Goal: Book appointment/travel/reservation

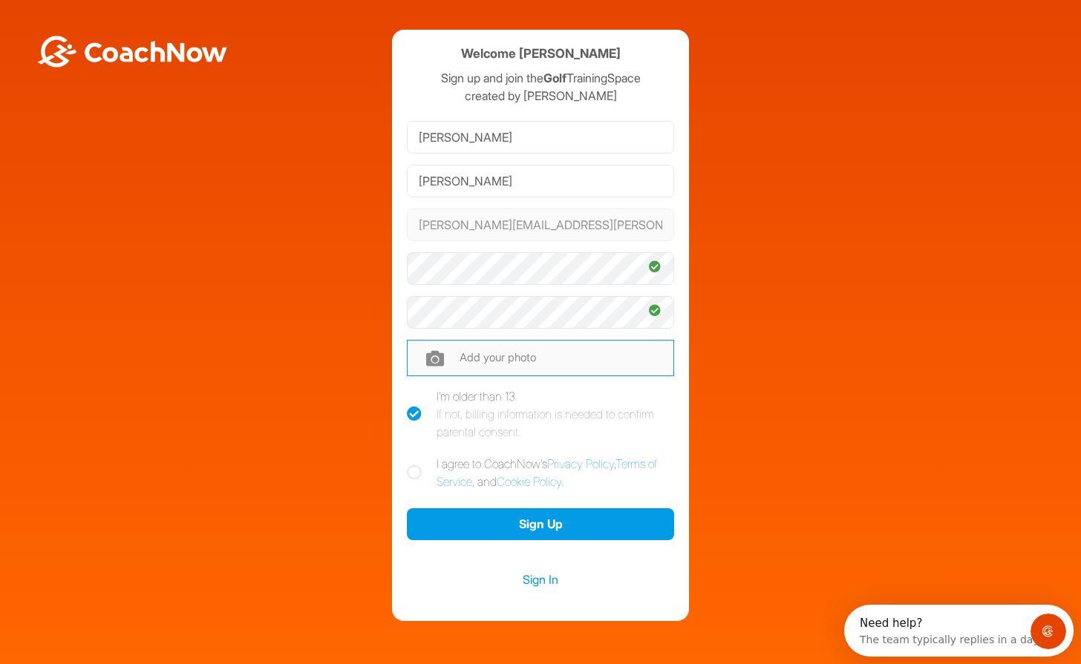
click at [514, 350] on input "file" at bounding box center [540, 358] width 267 height 36
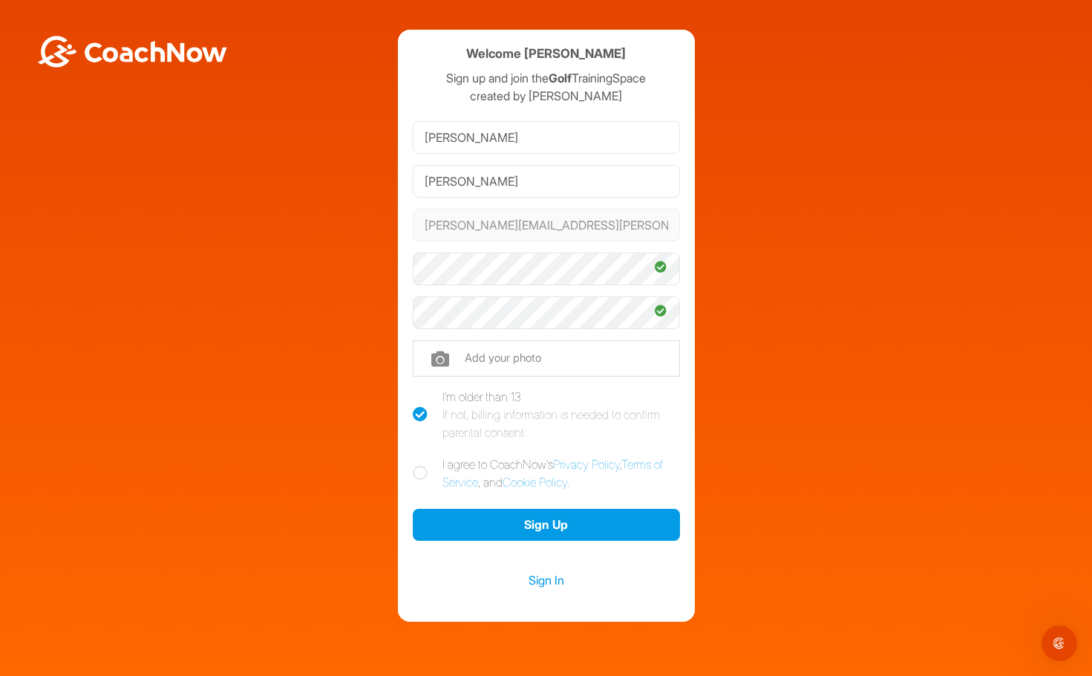
click at [417, 474] on icon at bounding box center [420, 472] width 15 height 15
click at [417, 465] on input "I agree to CoachNow's Privacy Policy , Terms of Service , and Cookie Policy ." at bounding box center [418, 460] width 10 height 10
checkbox input "true"
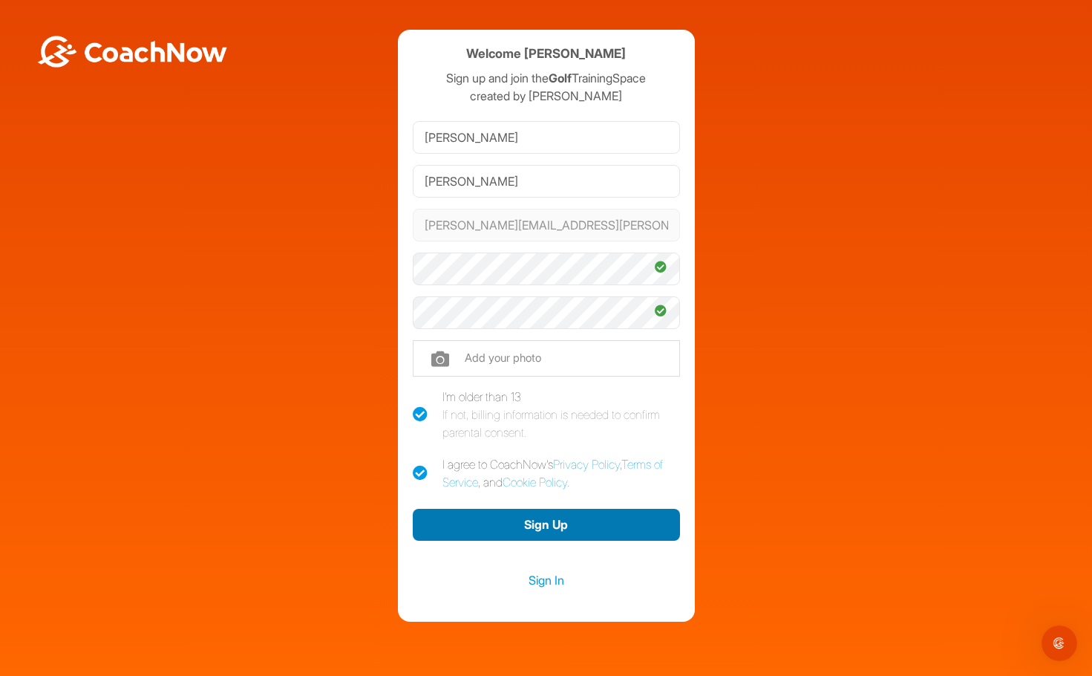
click at [582, 526] on button "Sign Up" at bounding box center [546, 524] width 267 height 32
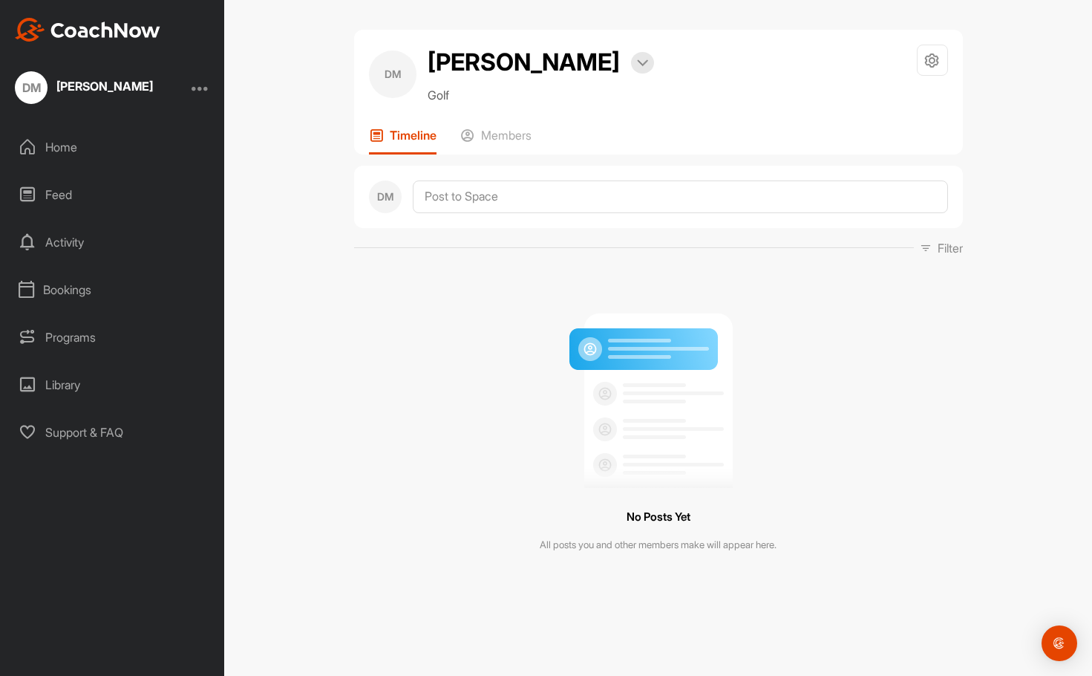
click at [52, 152] on div "Home" at bounding box center [112, 146] width 209 height 37
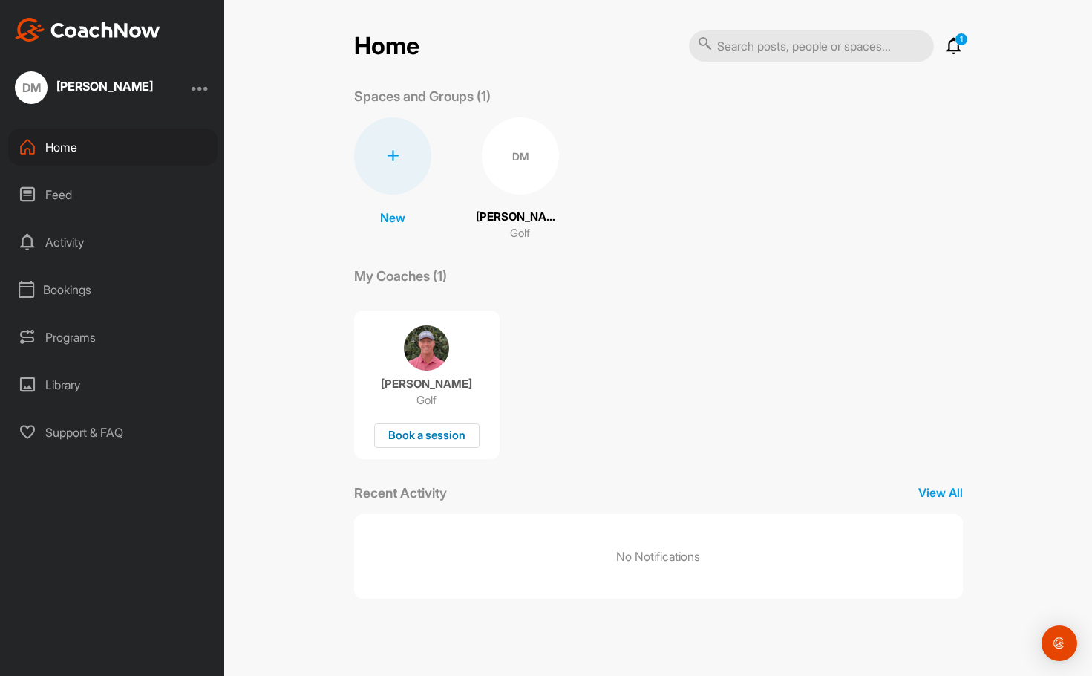
click at [442, 428] on div "Book a session" at bounding box center [426, 435] width 105 height 24
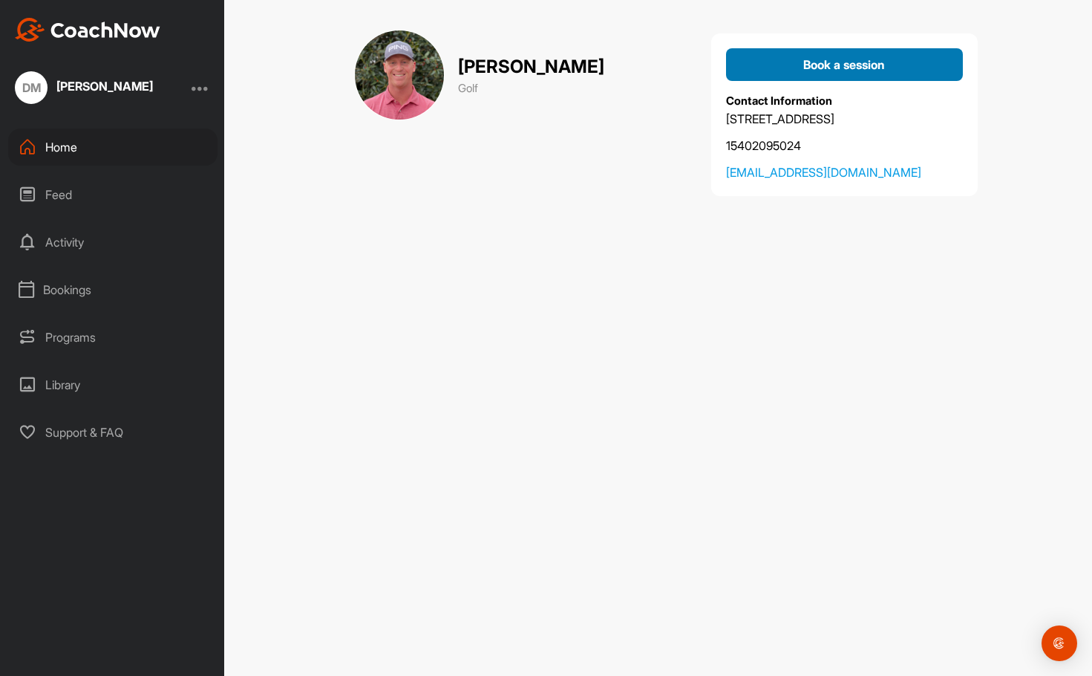
click at [783, 72] on div "Book a session" at bounding box center [844, 65] width 213 height 18
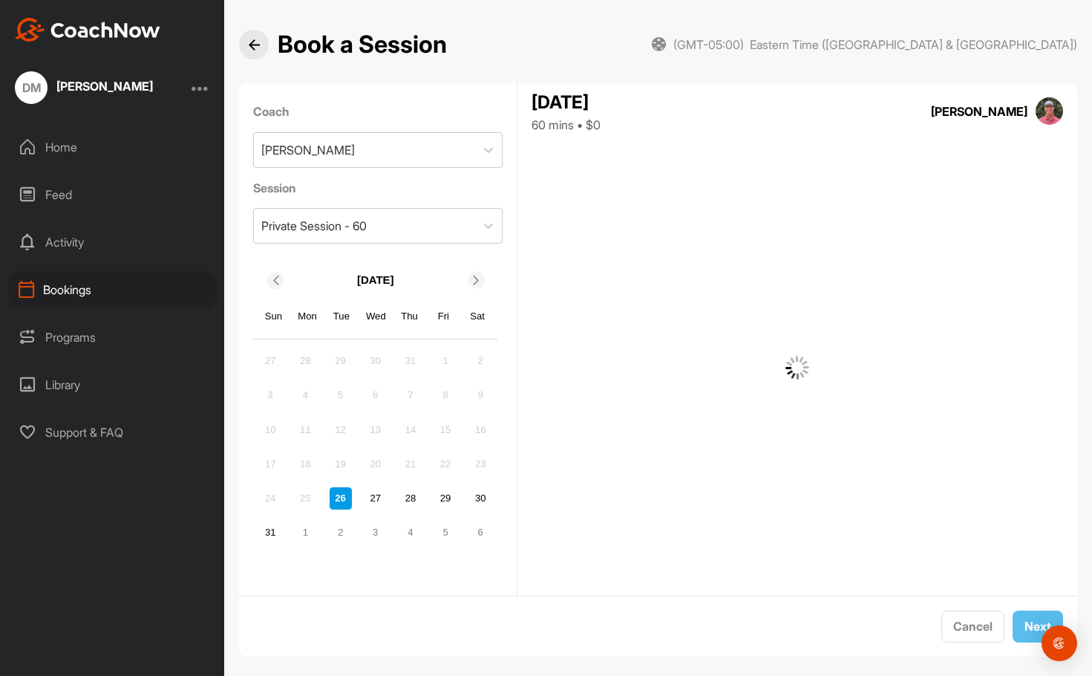
scroll to position [15, 0]
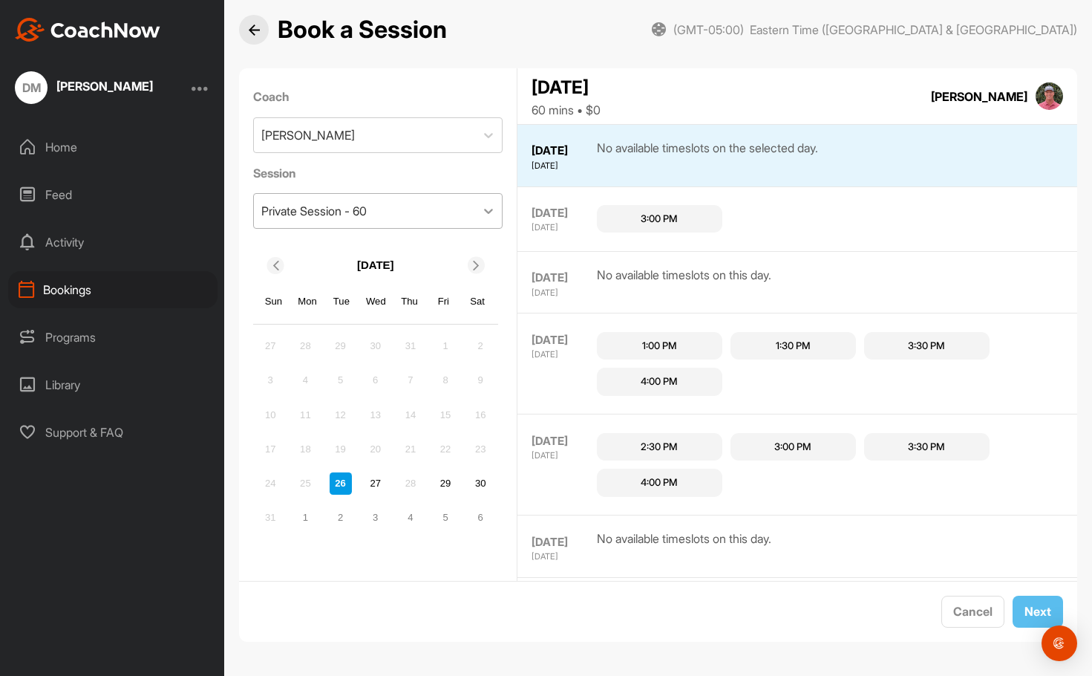
click at [475, 212] on div at bounding box center [488, 210] width 27 height 27
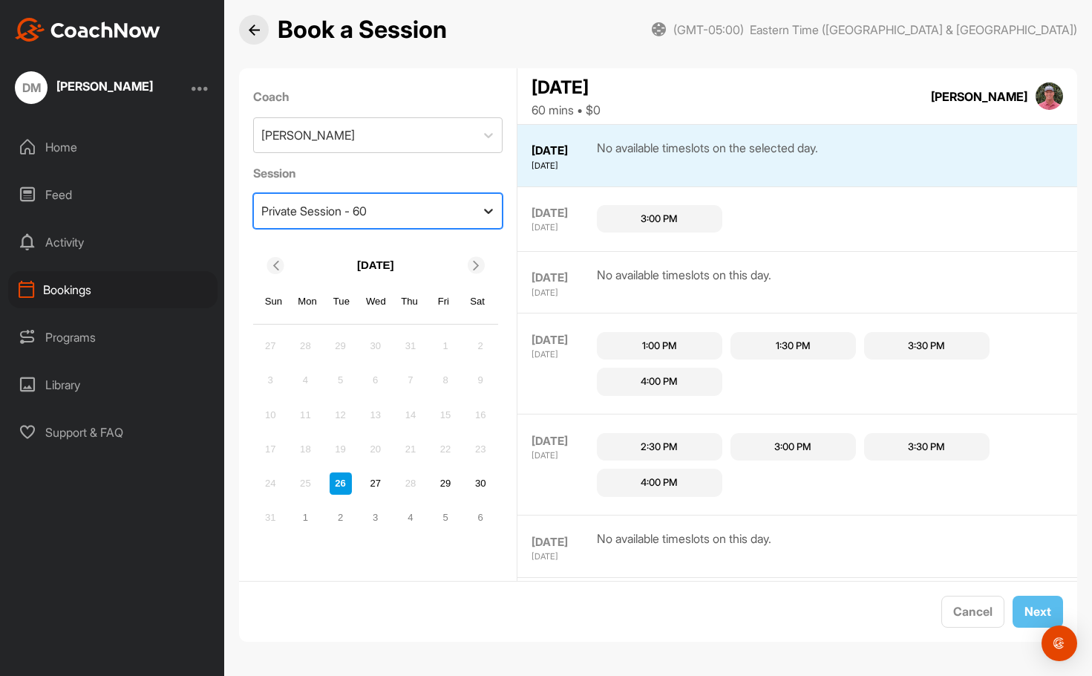
click at [475, 212] on div at bounding box center [488, 210] width 27 height 27
click at [60, 340] on div "Programs" at bounding box center [112, 336] width 209 height 37
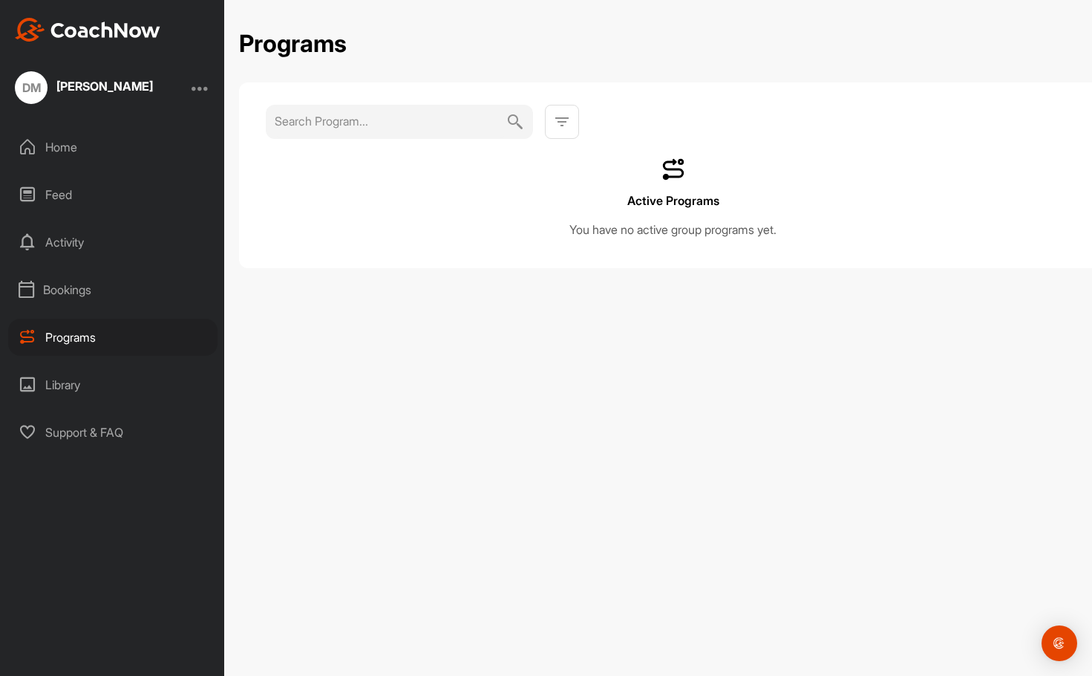
click at [62, 384] on div "Library" at bounding box center [112, 384] width 209 height 37
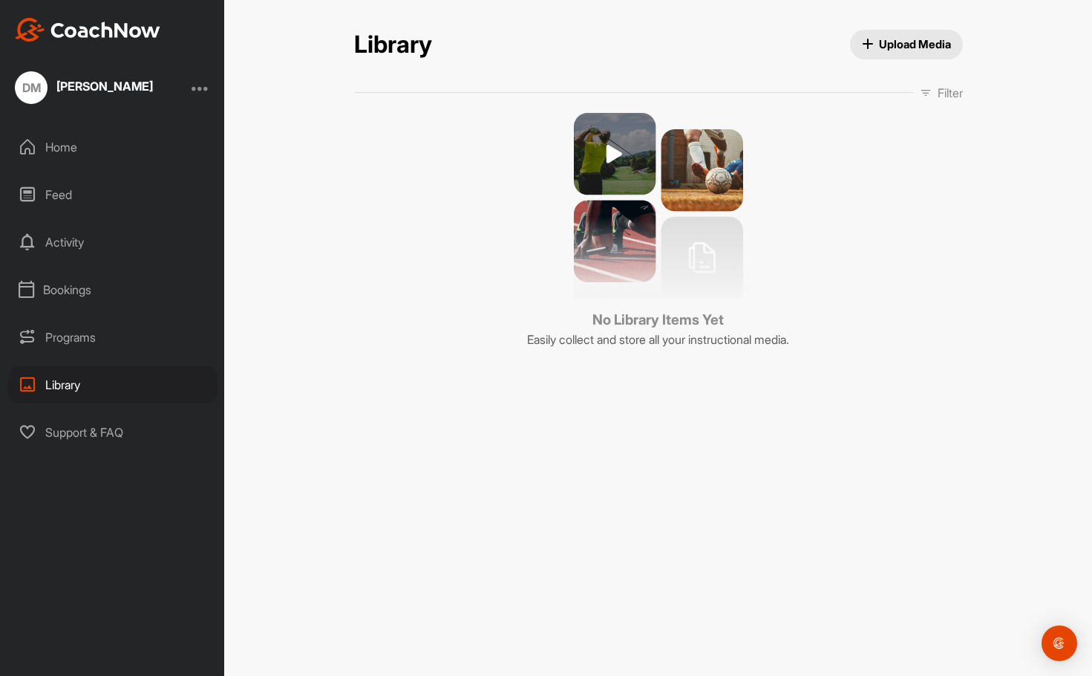
click at [76, 444] on div "Support & FAQ" at bounding box center [112, 431] width 209 height 37
click at [64, 153] on div "Home" at bounding box center [112, 146] width 209 height 37
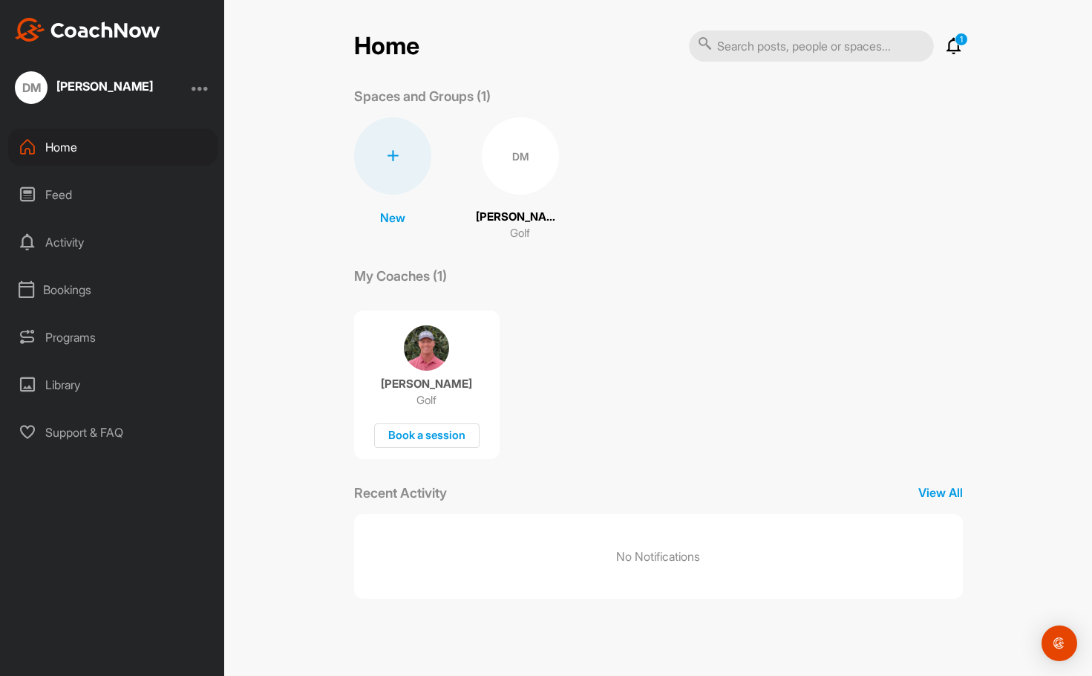
click at [964, 38] on p "1" at bounding box center [961, 39] width 13 height 13
click at [961, 40] on p "1" at bounding box center [961, 39] width 13 height 13
click at [954, 46] on icon at bounding box center [954, 46] width 18 height 18
click at [41, 186] on div "Feed" at bounding box center [112, 194] width 209 height 37
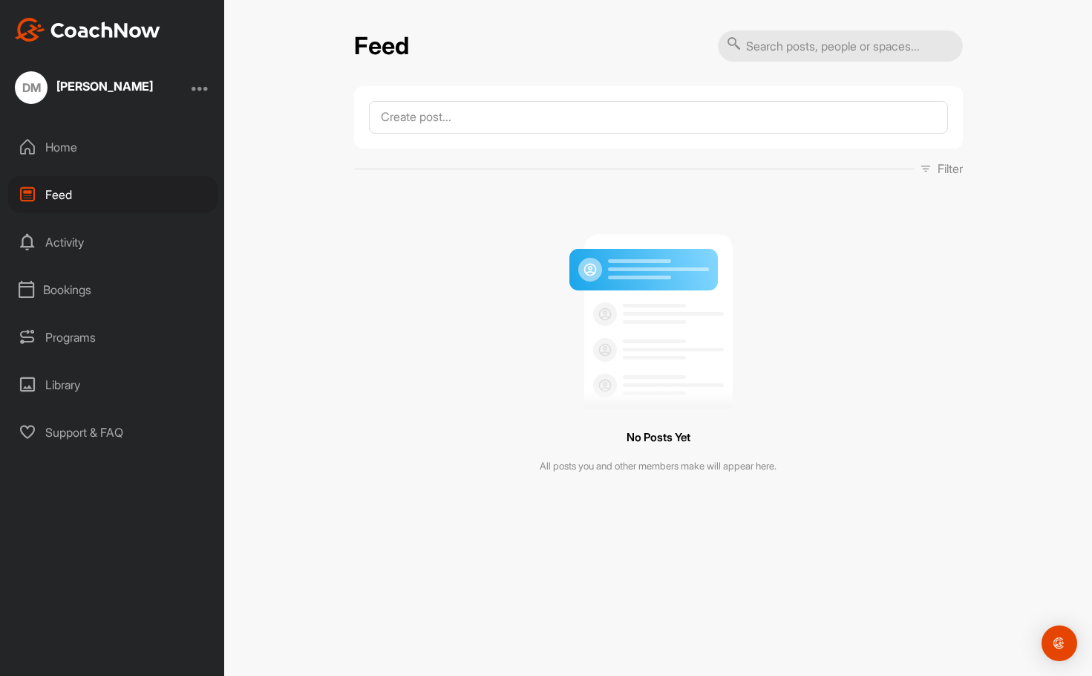
click at [80, 284] on div "Bookings" at bounding box center [112, 289] width 209 height 37
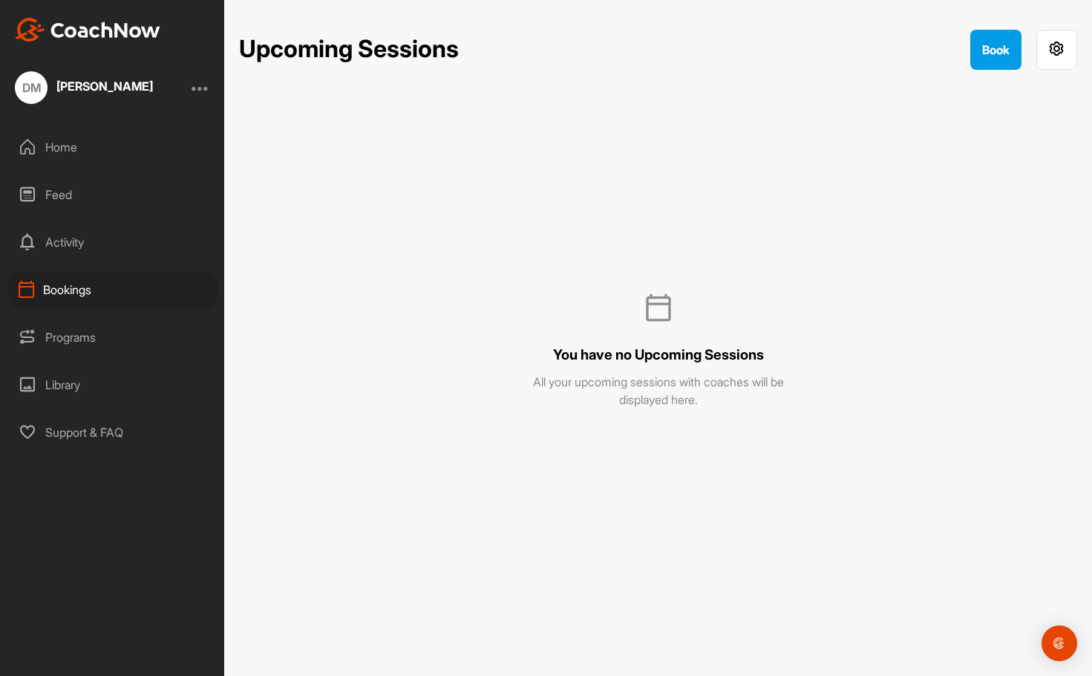
click at [91, 92] on div "[PERSON_NAME]" at bounding box center [104, 88] width 97 height 19
click at [53, 153] on div "Home" at bounding box center [112, 146] width 209 height 37
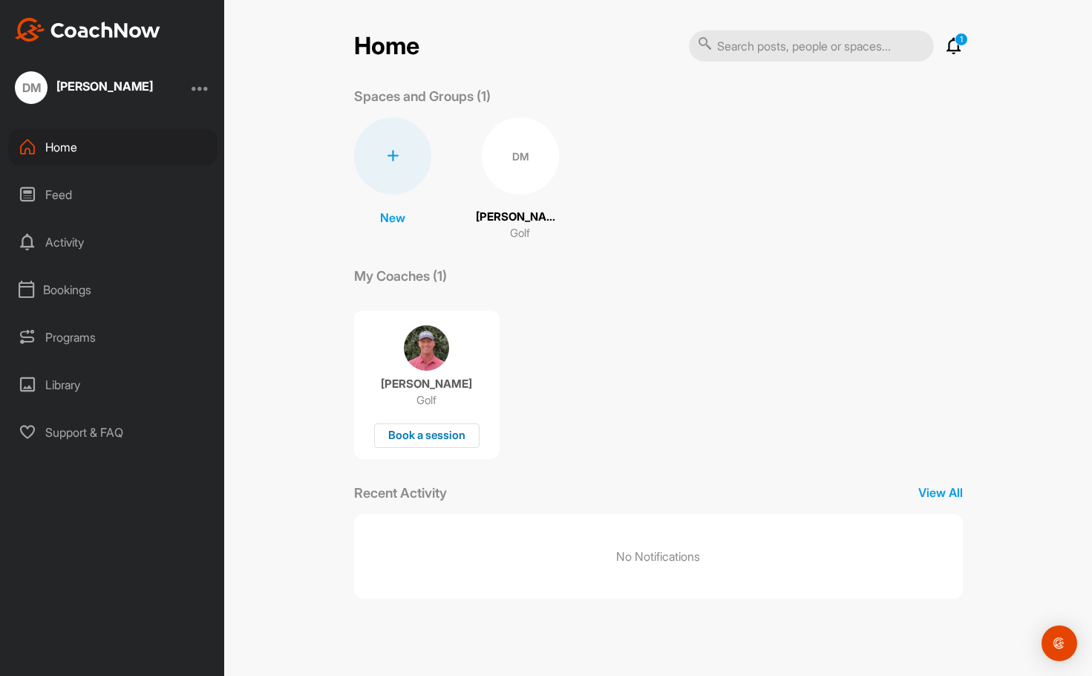
click at [431, 439] on div "Book a session" at bounding box center [426, 435] width 105 height 24
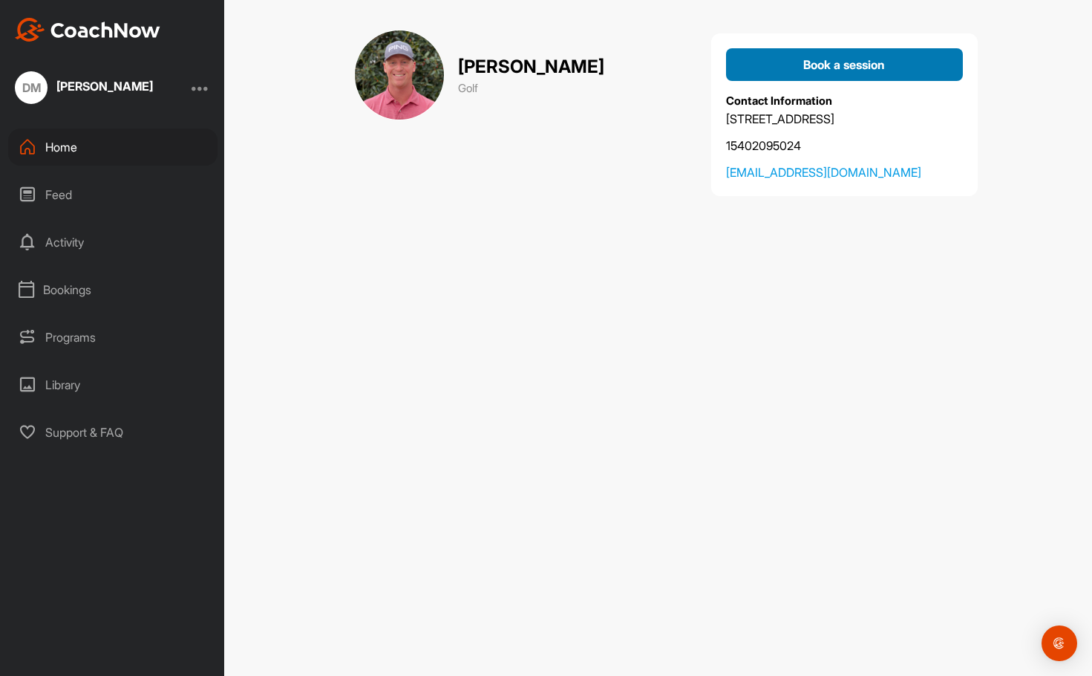
click at [791, 69] on div "Book a session" at bounding box center [844, 65] width 213 height 18
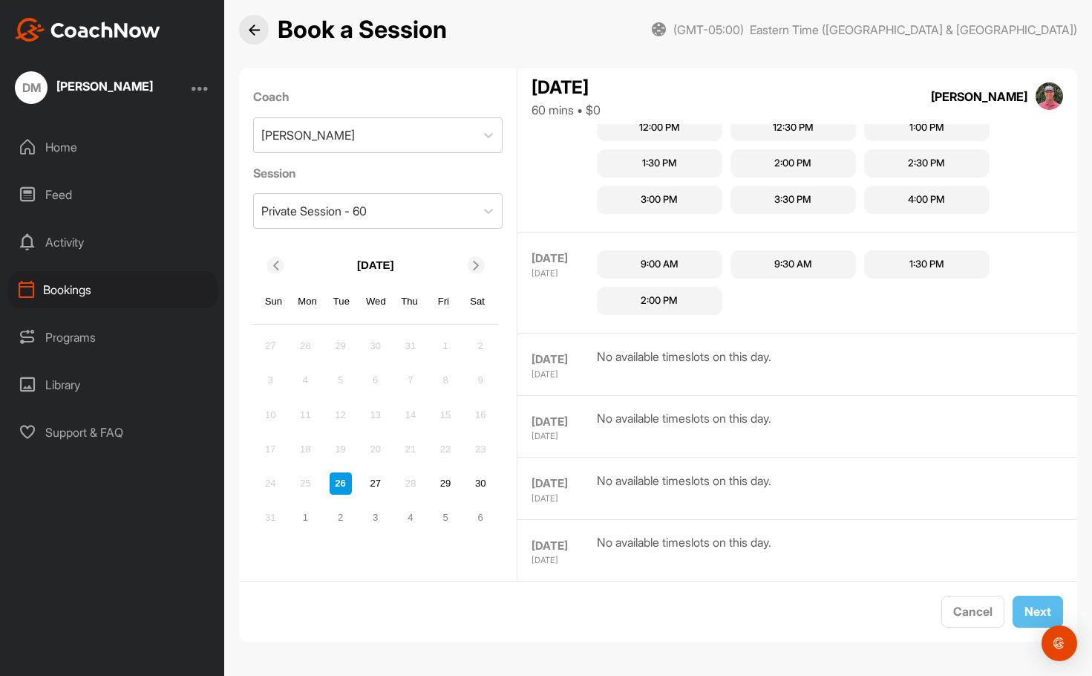
scroll to position [4242, 0]
